Goal: Task Accomplishment & Management: Use online tool/utility

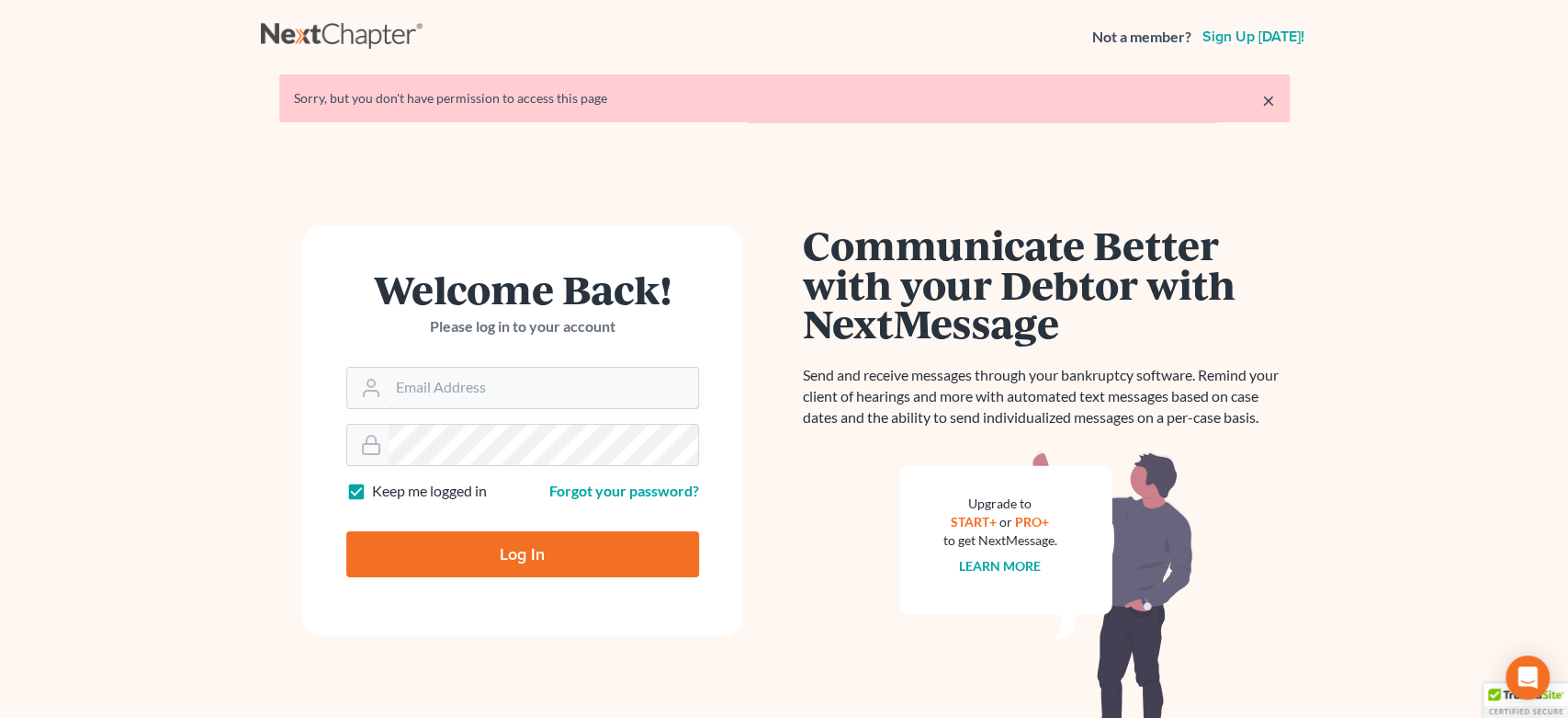
type input "[EMAIL_ADDRESS][DOMAIN_NAME]"
click at [588, 534] on input "Log In" at bounding box center [522, 553] width 352 height 46
type input "Thinking..."
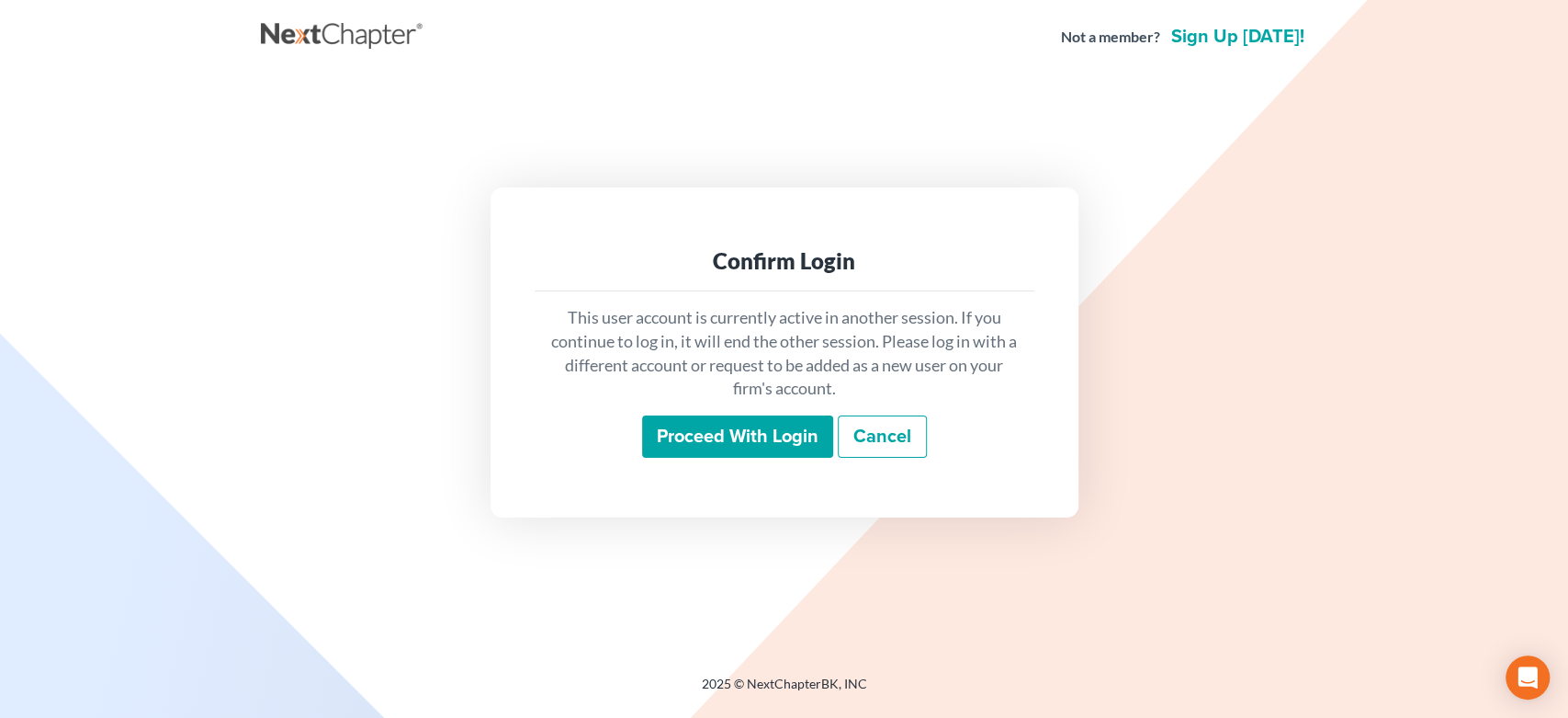
click at [682, 426] on input "Proceed with login" at bounding box center [737, 436] width 191 height 42
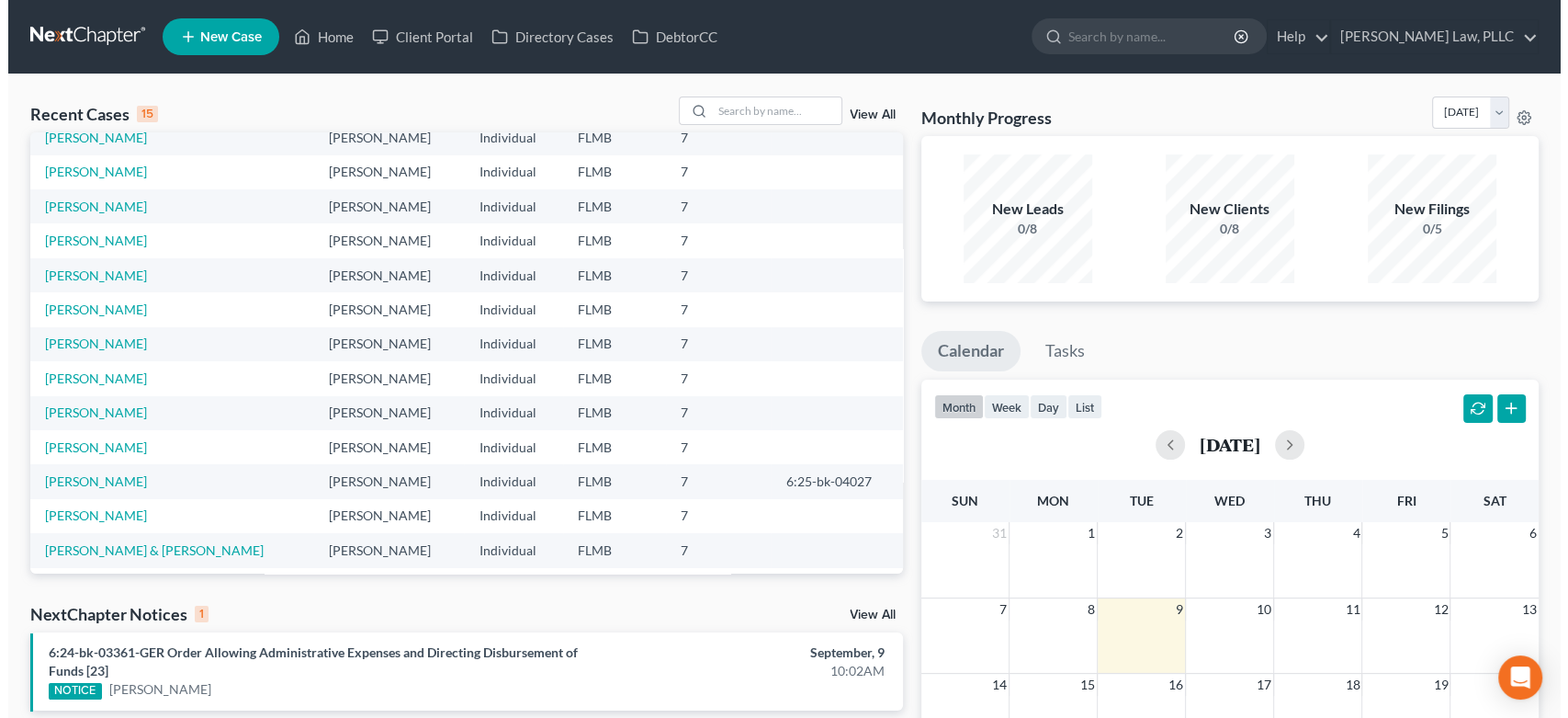
scroll to position [125, 0]
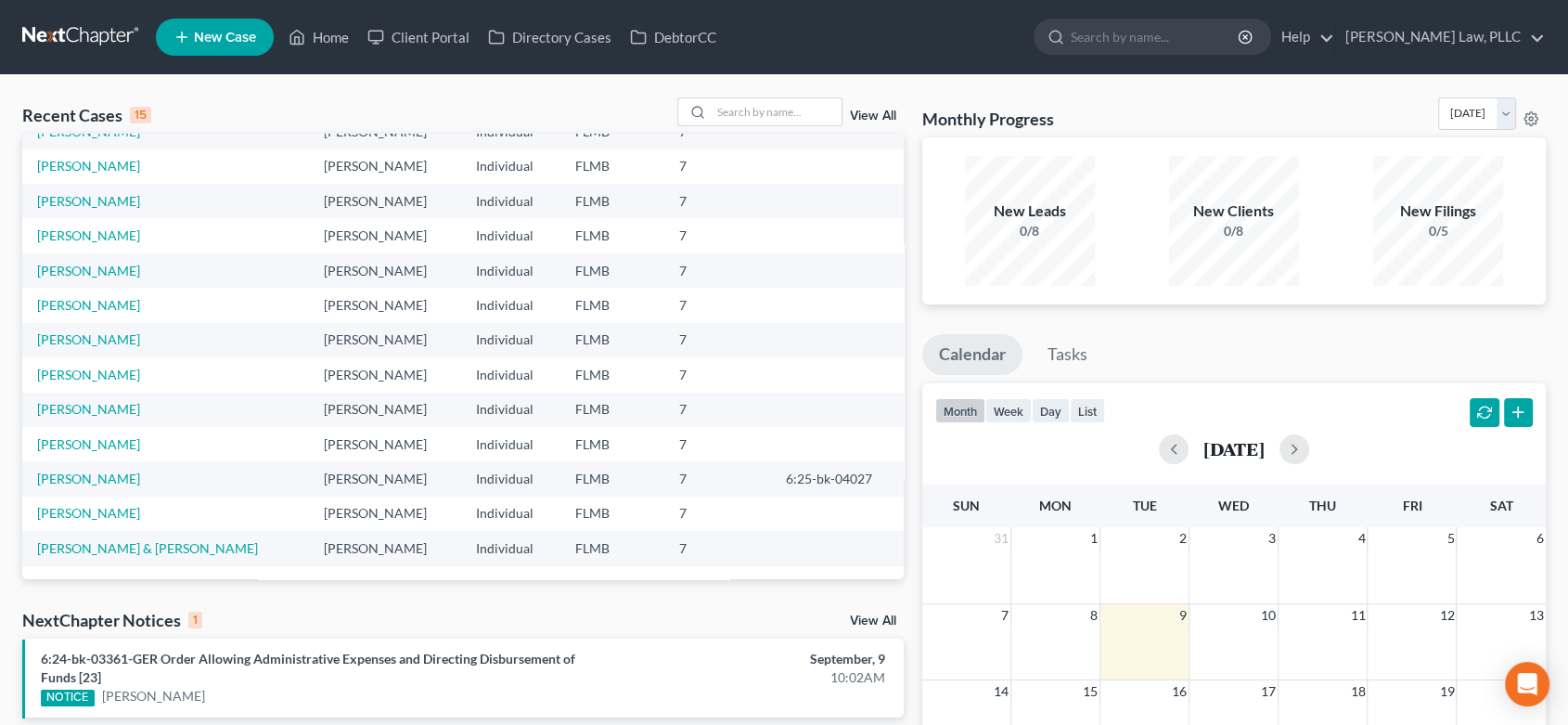
click at [851, 615] on link "View All" at bounding box center [872, 621] width 46 height 13
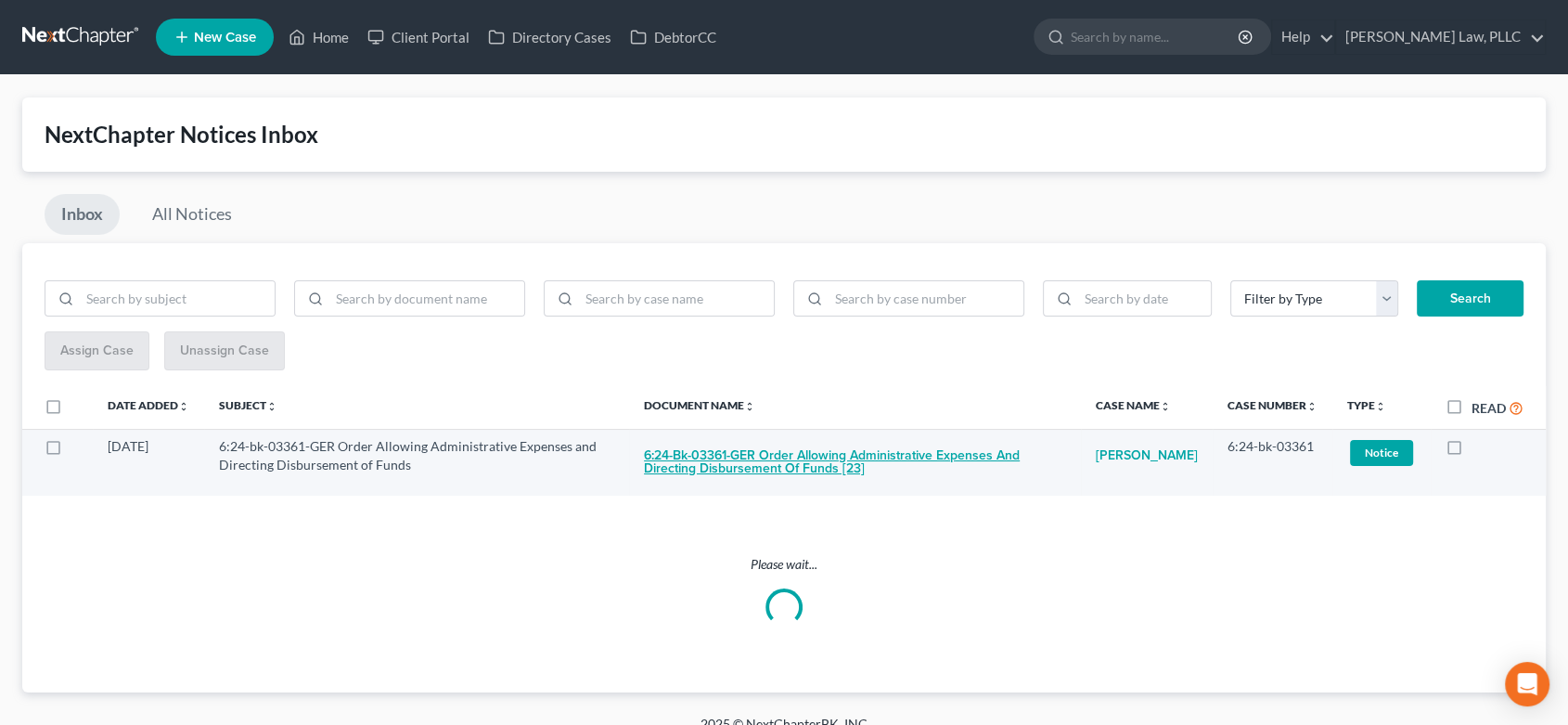
click at [807, 474] on button "6:24-bk-03361-GER Order Allowing Administrative Expenses and Directing Disburse…" at bounding box center [854, 462] width 422 height 50
checkbox input "true"
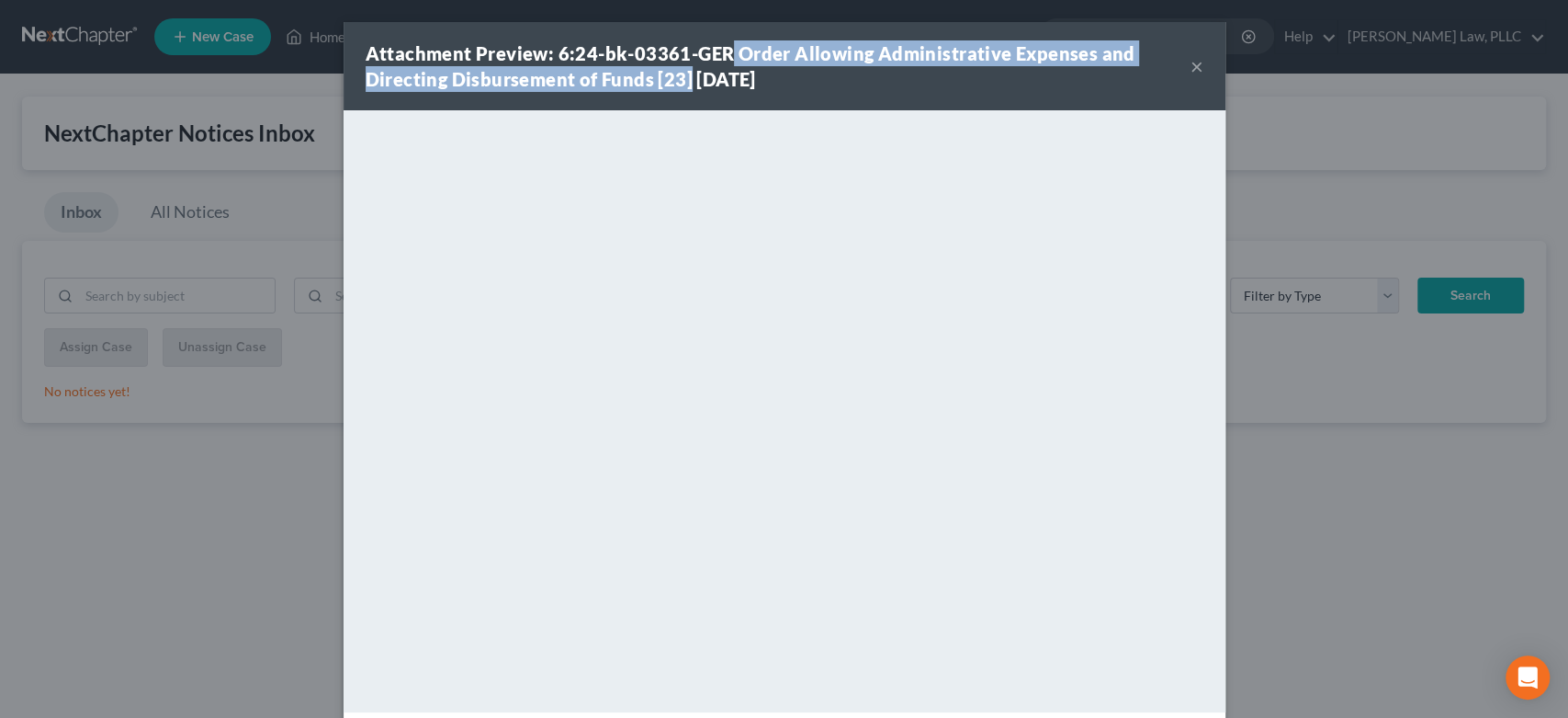
drag, startPoint x: 720, startPoint y: 57, endPoint x: 681, endPoint y: 89, distance: 50.4
click at [681, 89] on strong "Attachment Preview: 6:24-bk-03361-GER Order Allowing Administrative Expenses an…" at bounding box center [750, 65] width 770 height 48
copy strong "Order Allowing Administrative Expenses and Directing Disbursement of Funds [23]"
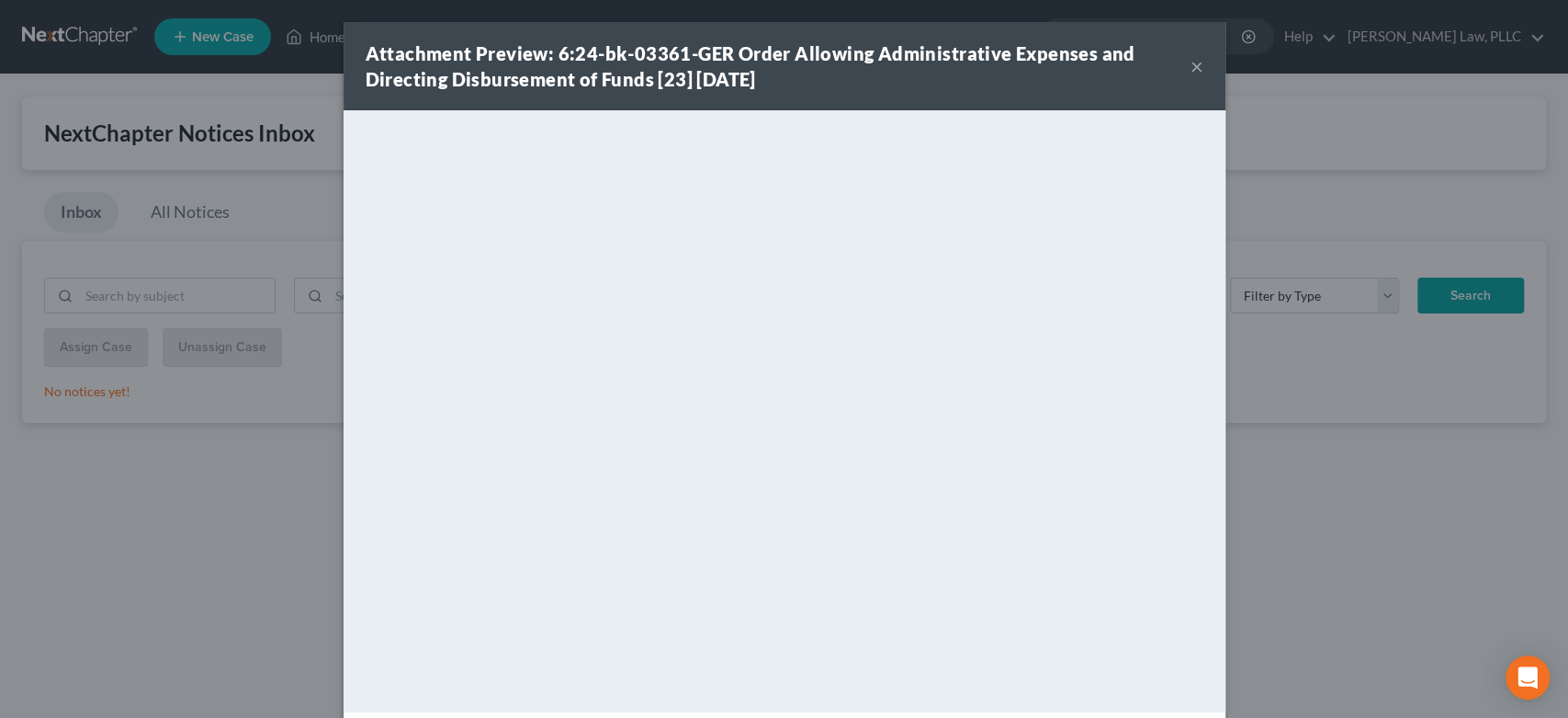
click at [1195, 65] on div "Attachment Preview: 6:24-bk-03361-GER Order Allowing Administrative Expenses an…" at bounding box center [784, 66] width 881 height 88
click at [1193, 65] on button "×" at bounding box center [1197, 66] width 13 height 22
